Goal: Entertainment & Leisure: Consume media (video, audio)

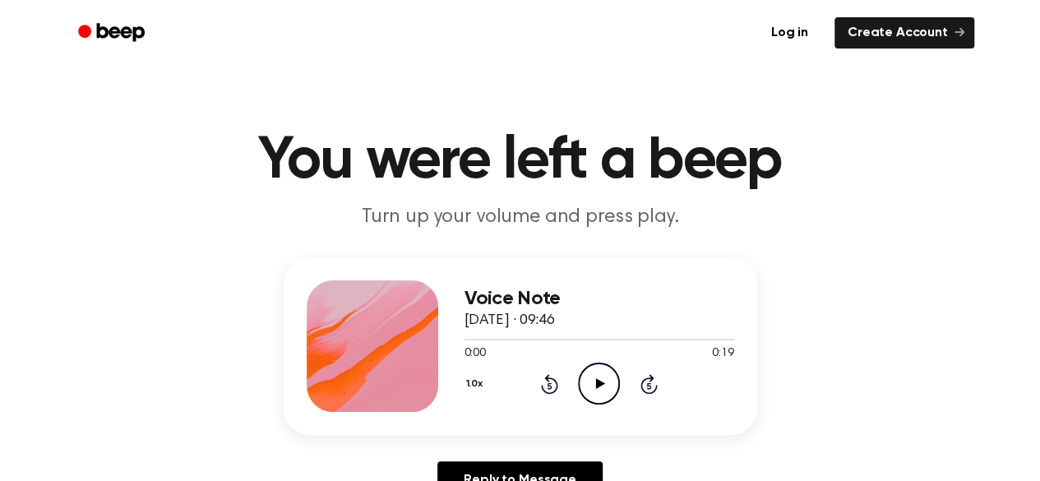
click at [593, 382] on icon "Play Audio" at bounding box center [599, 384] width 42 height 42
click at [600, 379] on icon "Play Audio" at bounding box center [599, 384] width 42 height 42
click at [572, 339] on div at bounding box center [576, 340] width 223 height 2
click at [601, 381] on icon "Play Audio" at bounding box center [599, 384] width 42 height 42
